Goal: Book appointment/travel/reservation

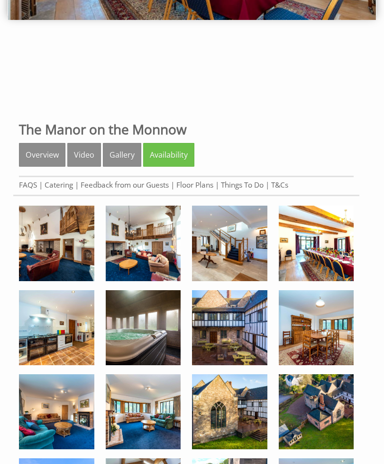
scroll to position [198, 0]
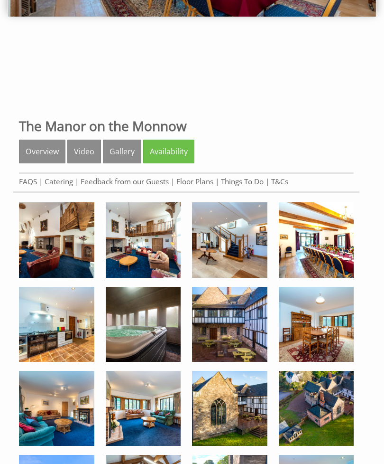
click at [175, 149] on link "Availability" at bounding box center [168, 151] width 51 height 24
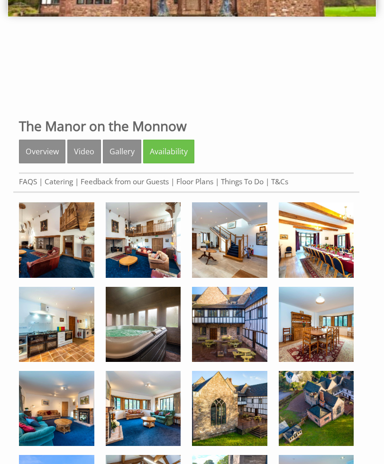
scroll to position [228, 0]
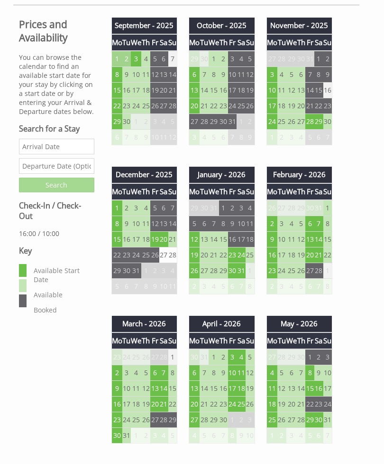
scroll to position [386, 0]
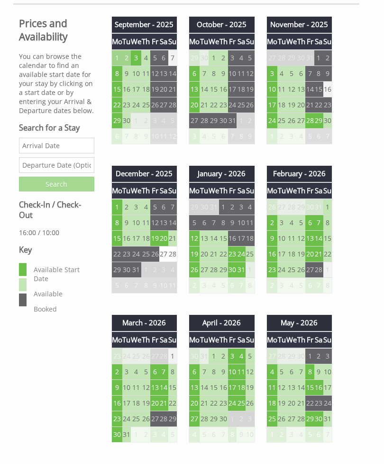
click at [315, 254] on td "20" at bounding box center [310, 254] width 9 height 16
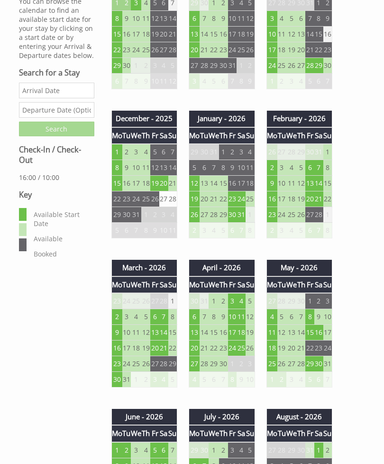
scroll to position [446, 0]
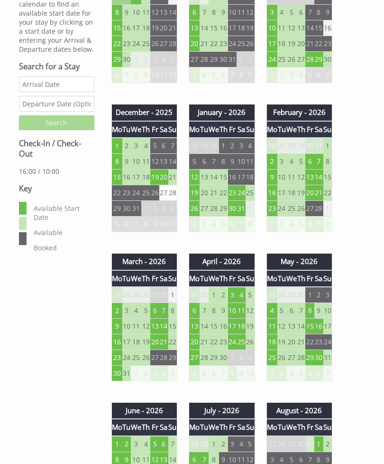
click at [158, 312] on td "6" at bounding box center [154, 311] width 9 height 16
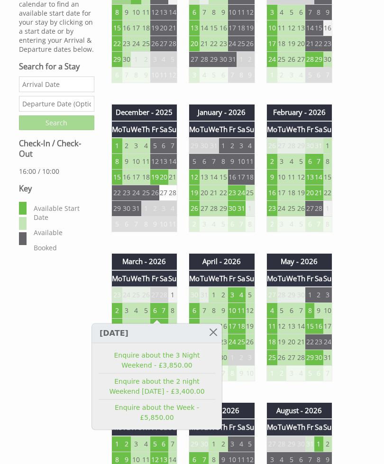
scroll to position [447, 0]
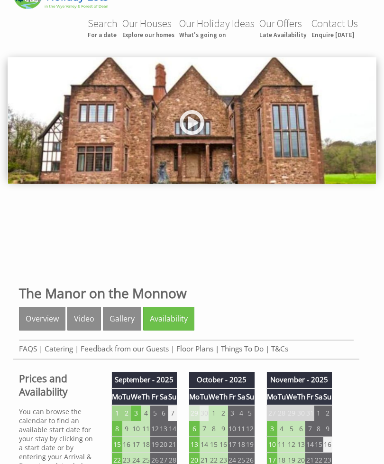
scroll to position [0, 0]
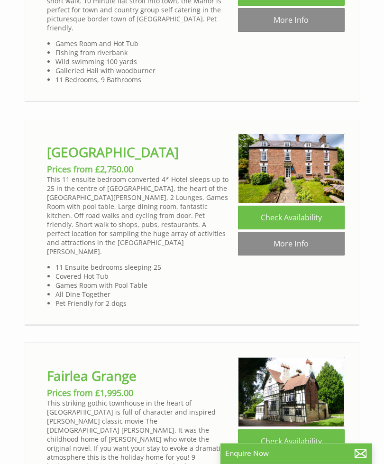
scroll to position [2249, 0]
click at [298, 232] on link "More Info" at bounding box center [291, 244] width 107 height 24
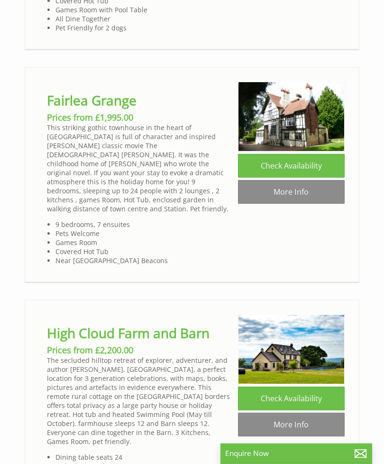
scroll to position [2525, 0]
click at [306, 180] on link "More Info" at bounding box center [291, 192] width 107 height 24
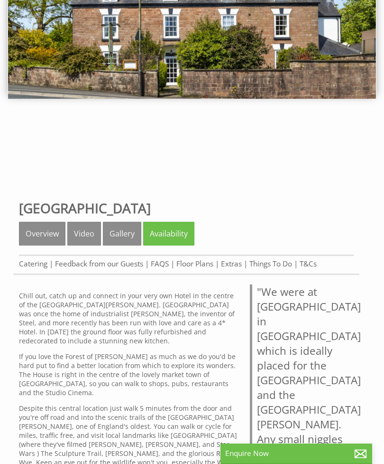
scroll to position [138, 0]
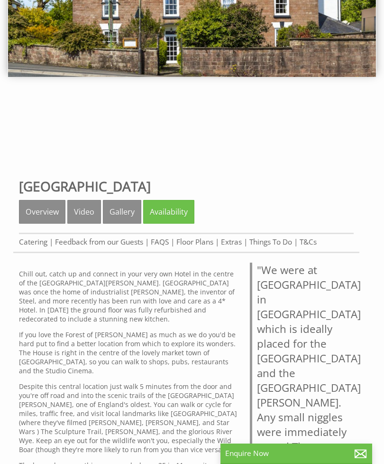
click at [182, 212] on link "Availability" at bounding box center [168, 212] width 51 height 24
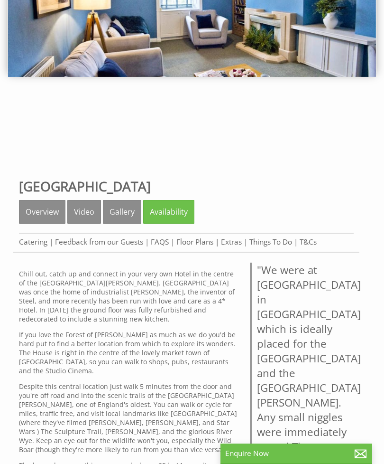
scroll to position [168, 0]
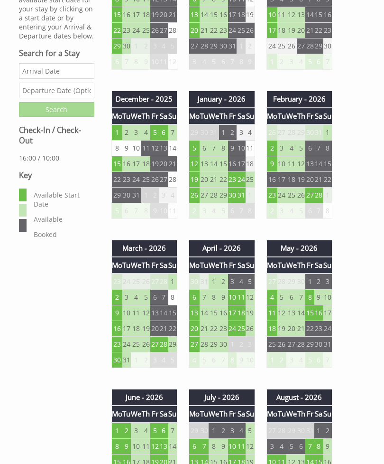
scroll to position [461, 0]
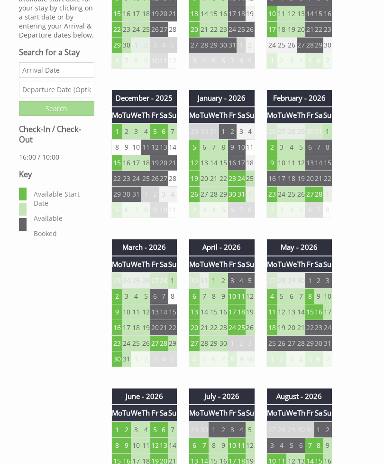
click at [315, 197] on td "27" at bounding box center [310, 194] width 9 height 16
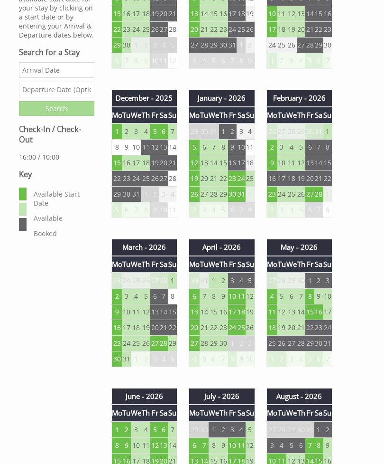
click at [157, 341] on td "27" at bounding box center [154, 343] width 9 height 16
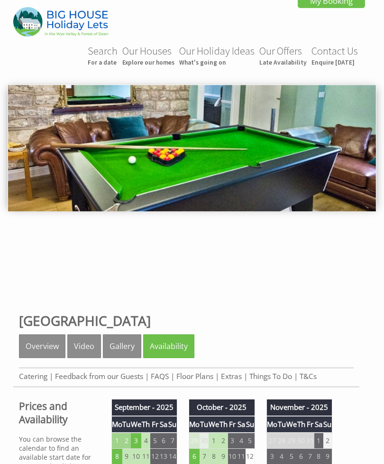
scroll to position [0, 0]
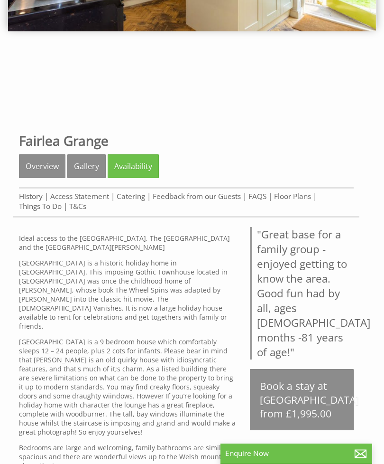
scroll to position [185, 0]
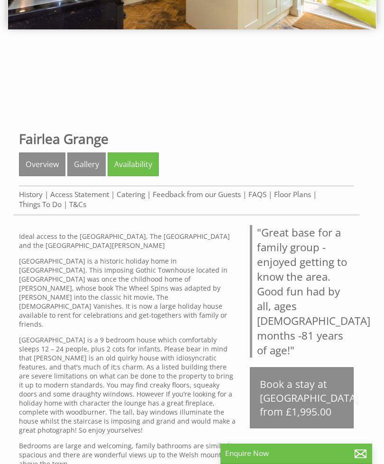
click at [86, 167] on link "Gallery" at bounding box center [86, 164] width 38 height 24
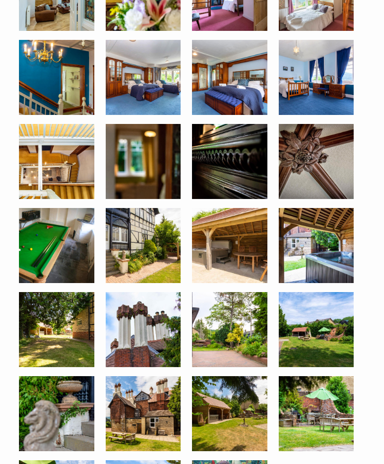
scroll to position [1295, 0]
click at [153, 92] on img at bounding box center [143, 77] width 75 height 75
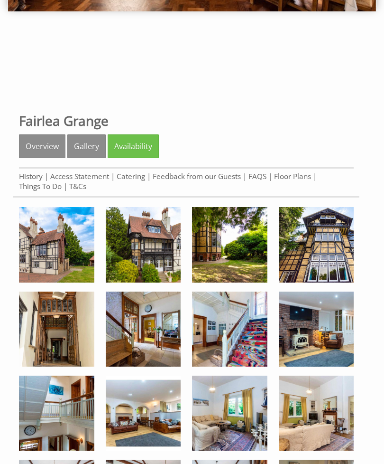
scroll to position [205, 0]
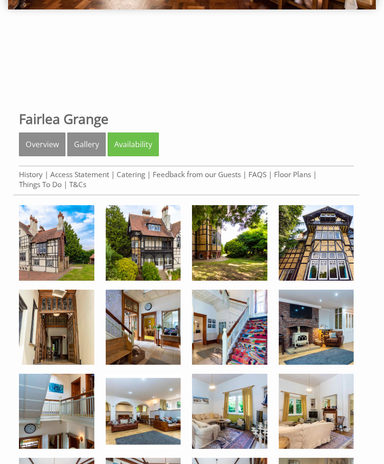
click at [137, 142] on link "Availability" at bounding box center [133, 144] width 51 height 24
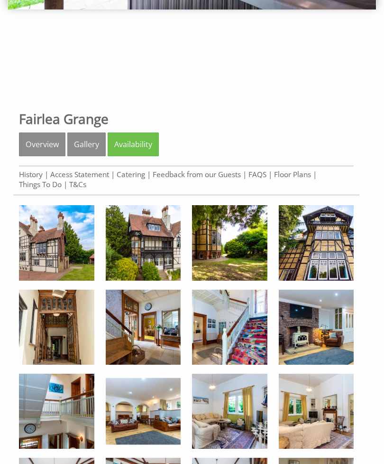
scroll to position [235, 0]
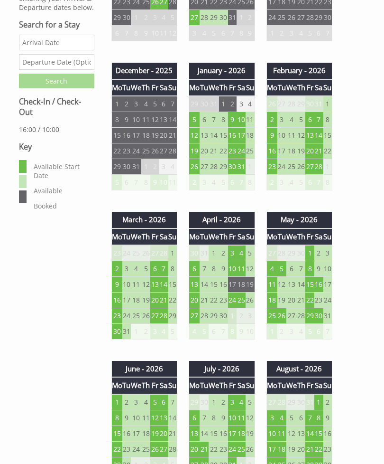
scroll to position [500, 0]
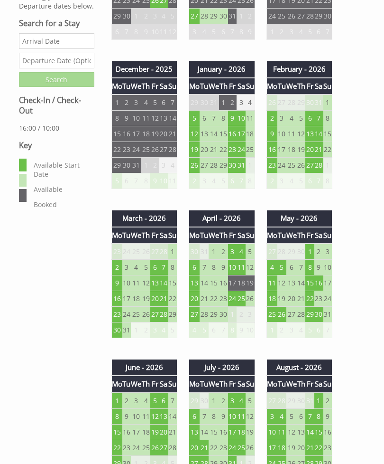
click at [314, 151] on td "20" at bounding box center [310, 150] width 9 height 16
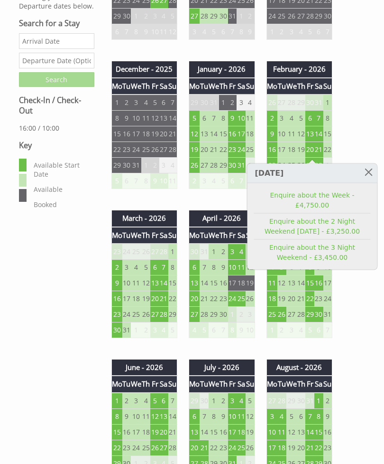
scroll to position [500, 0]
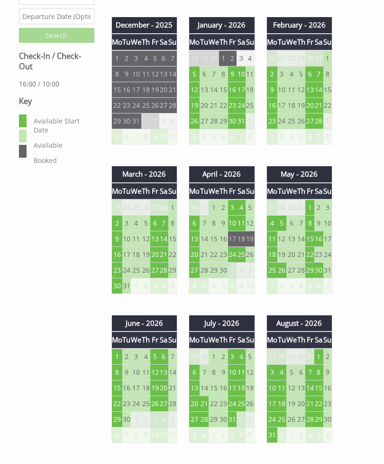
scroll to position [549, 0]
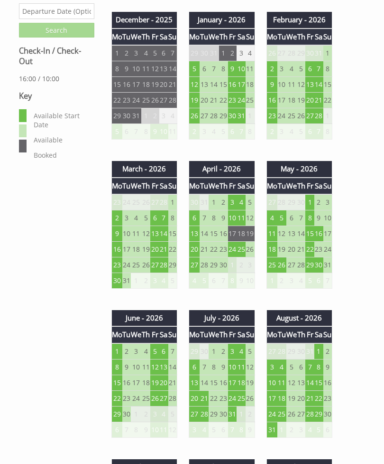
click at [157, 219] on td "6" at bounding box center [154, 218] width 9 height 16
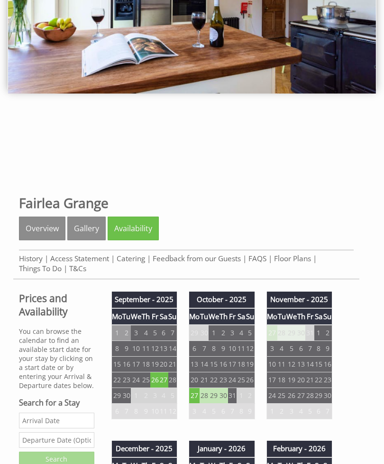
scroll to position [121, 0]
click at [289, 262] on link "Floor Plans" at bounding box center [292, 258] width 37 height 10
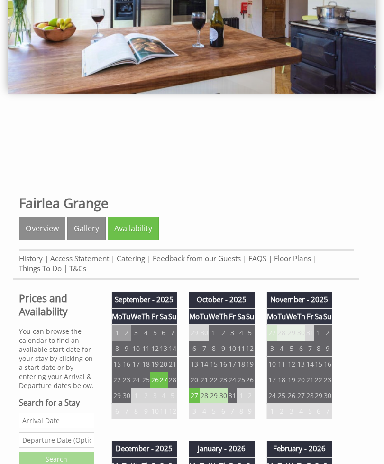
scroll to position [151, 0]
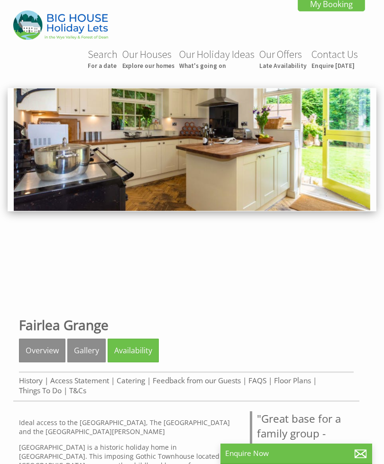
scroll to position [215, 0]
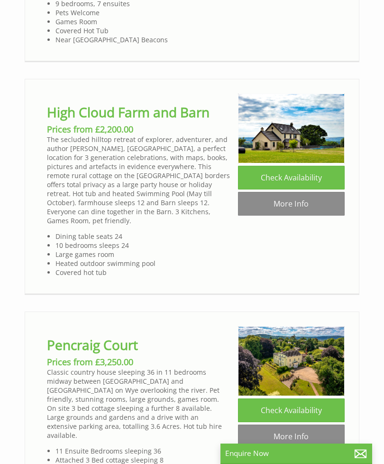
scroll to position [2752, 0]
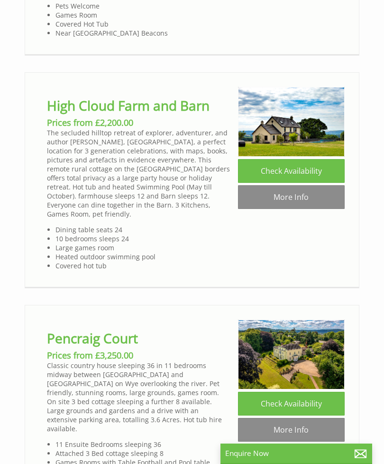
click at [292, 185] on link "More Info" at bounding box center [291, 197] width 107 height 24
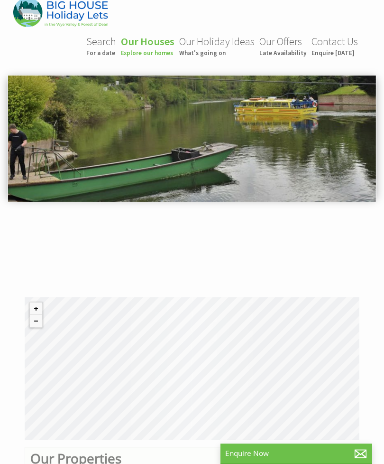
scroll to position [0, 0]
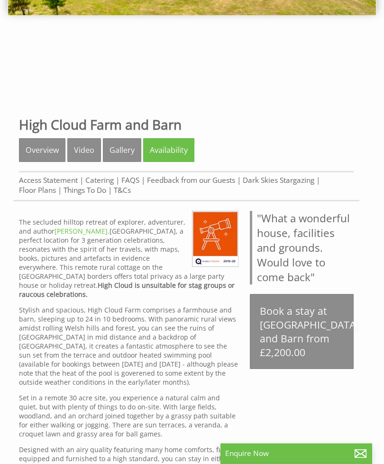
scroll to position [200, 0]
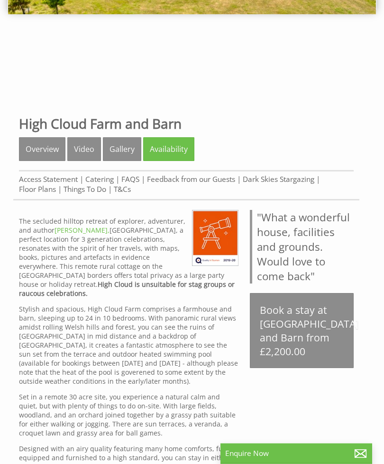
click at [130, 149] on link "Gallery" at bounding box center [122, 150] width 38 height 24
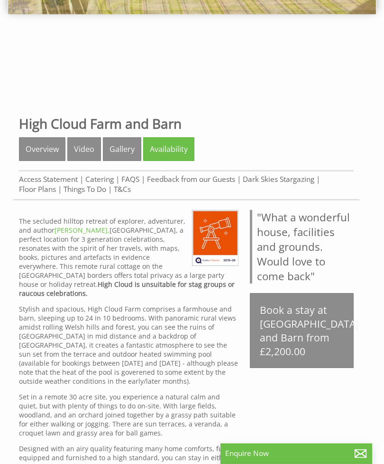
scroll to position [231, 0]
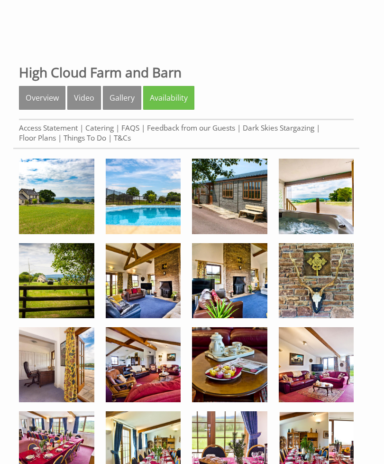
scroll to position [228, 0]
